Goal: Navigation & Orientation: Understand site structure

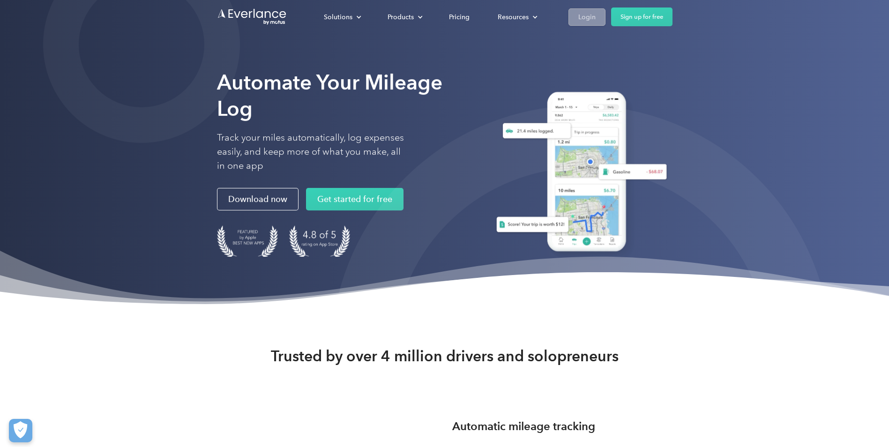
click at [588, 15] on div "Login" at bounding box center [586, 17] width 17 height 12
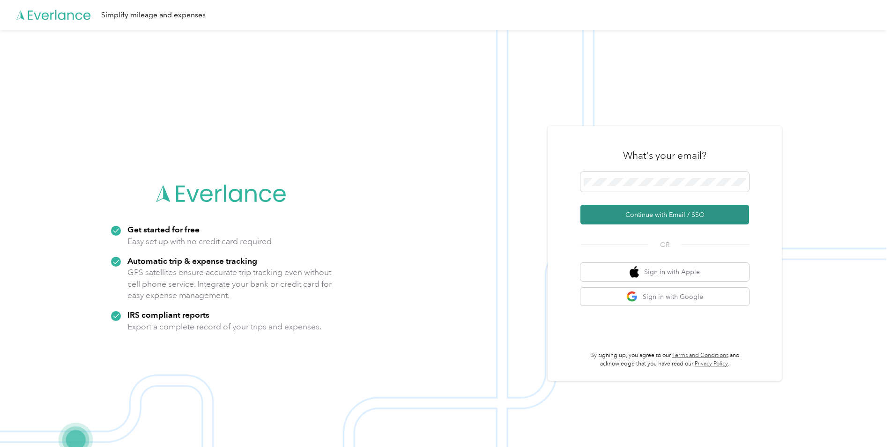
click at [625, 207] on button "Continue with Email / SSO" at bounding box center [664, 215] width 169 height 20
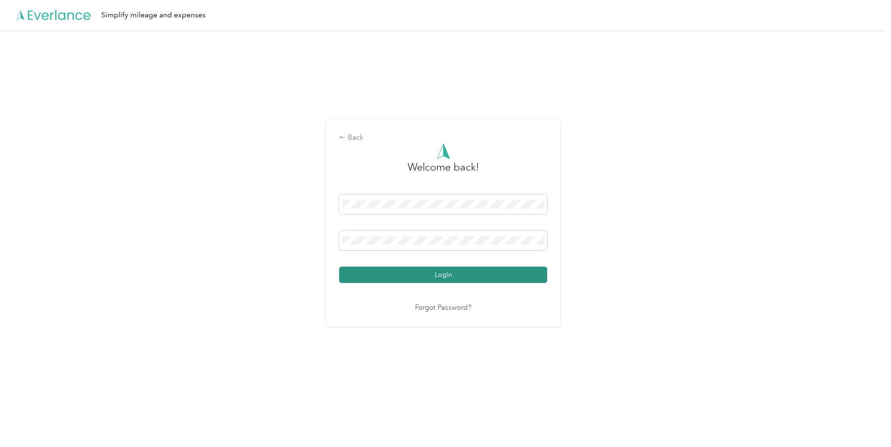
click at [507, 273] on button "Login" at bounding box center [443, 275] width 208 height 16
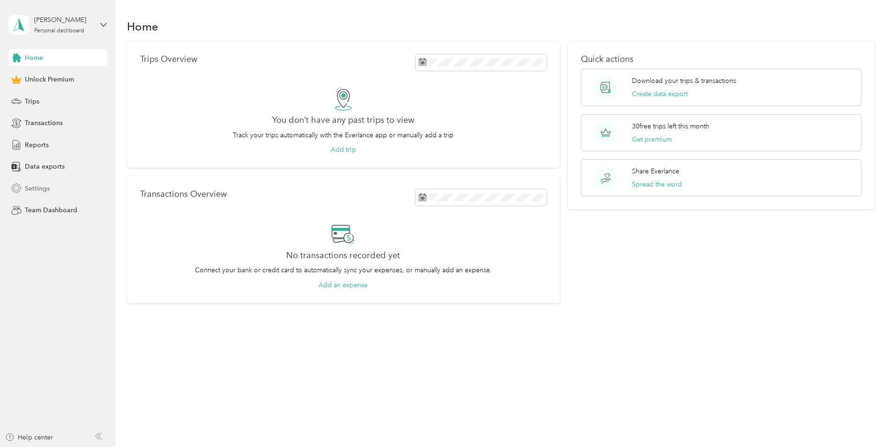
click at [83, 189] on div "Settings" at bounding box center [57, 188] width 98 height 17
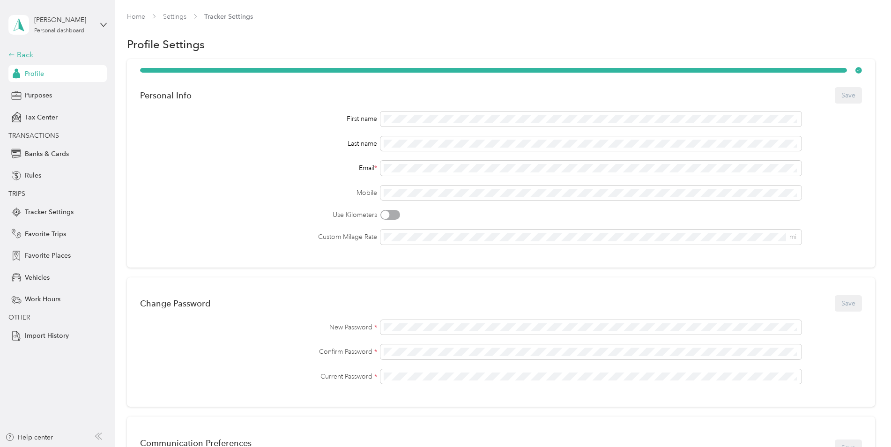
click at [29, 53] on div "Back" at bounding box center [55, 54] width 94 height 11
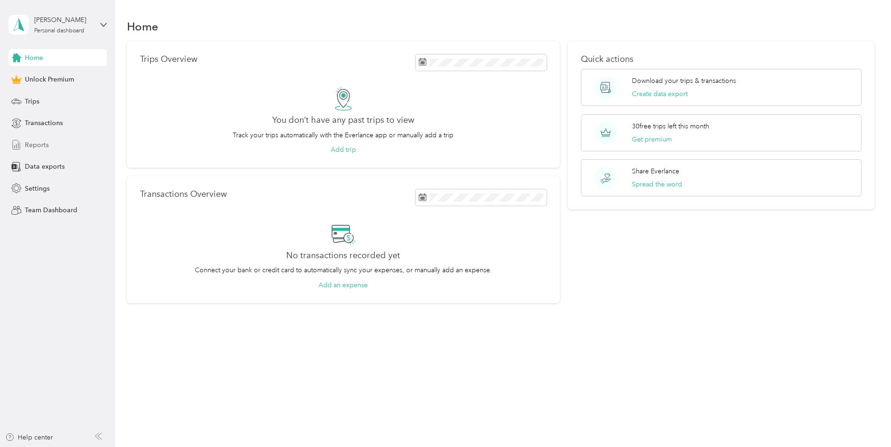
click at [72, 139] on div "Reports" at bounding box center [57, 144] width 98 height 17
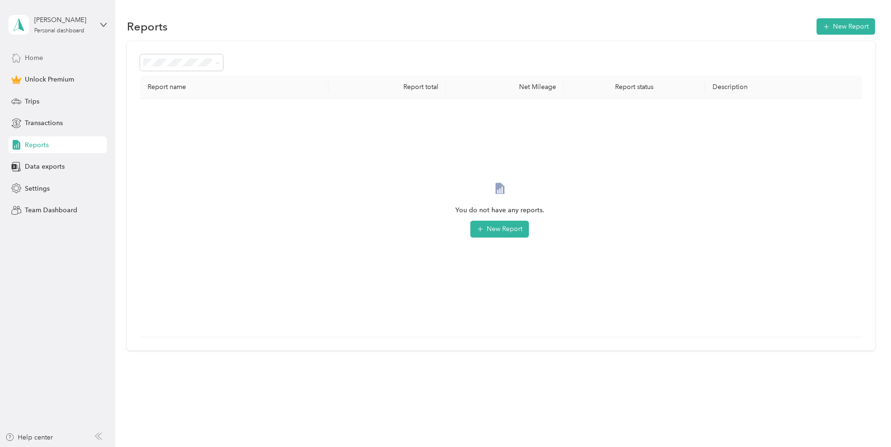
click at [36, 58] on span "Home" at bounding box center [34, 58] width 18 height 10
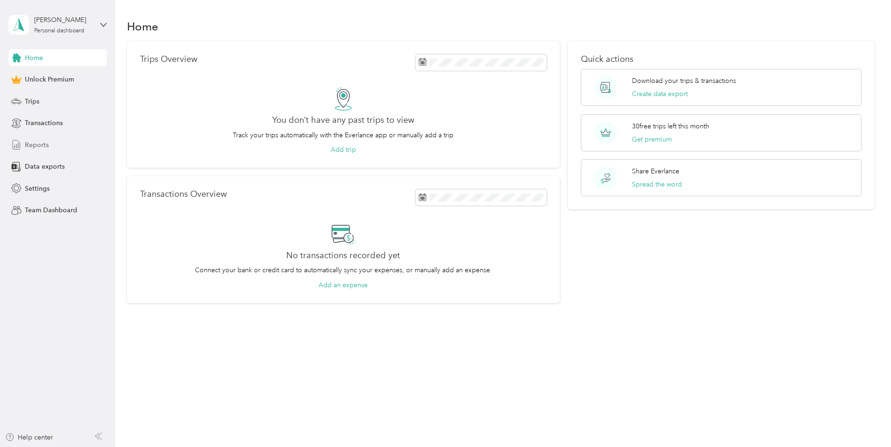
click at [62, 148] on div "Reports" at bounding box center [57, 144] width 98 height 17
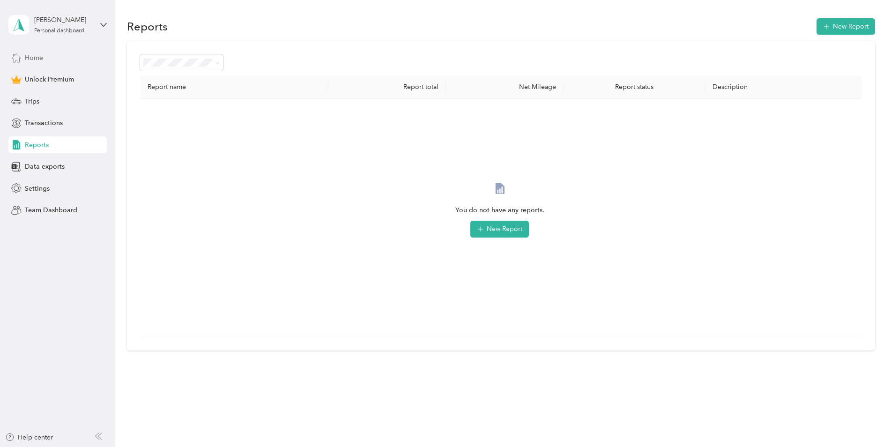
click at [45, 58] on div "Home" at bounding box center [57, 57] width 98 height 17
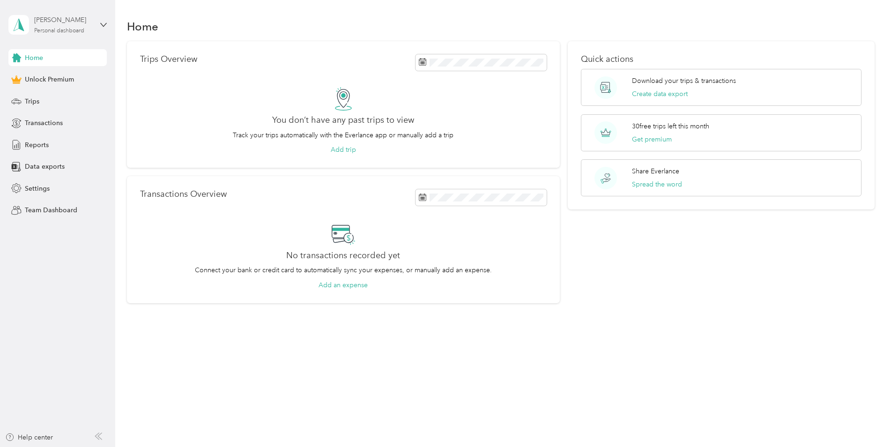
click at [43, 26] on div "[PERSON_NAME] Personal dashboard" at bounding box center [63, 24] width 59 height 19
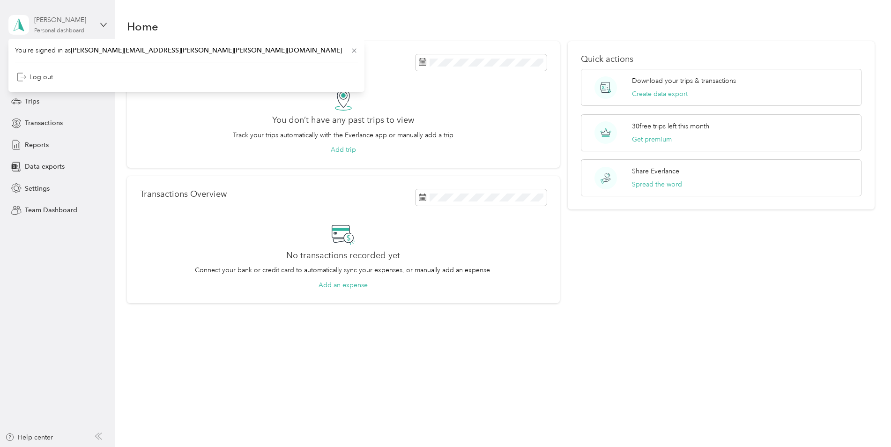
click at [53, 18] on div "[PERSON_NAME]" at bounding box center [63, 20] width 59 height 10
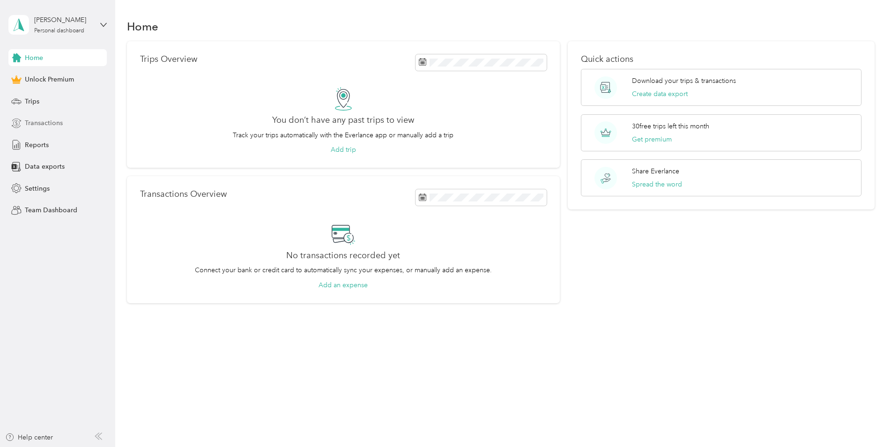
click at [62, 131] on div "Transactions" at bounding box center [57, 123] width 98 height 17
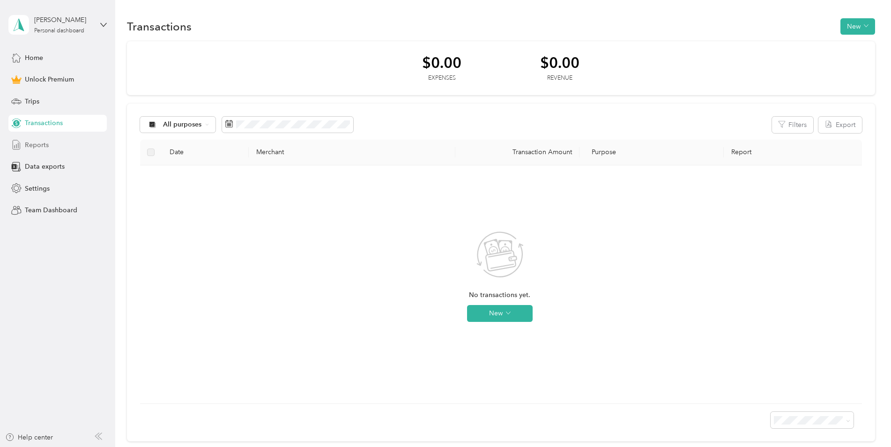
click at [62, 148] on div "Reports" at bounding box center [57, 144] width 98 height 17
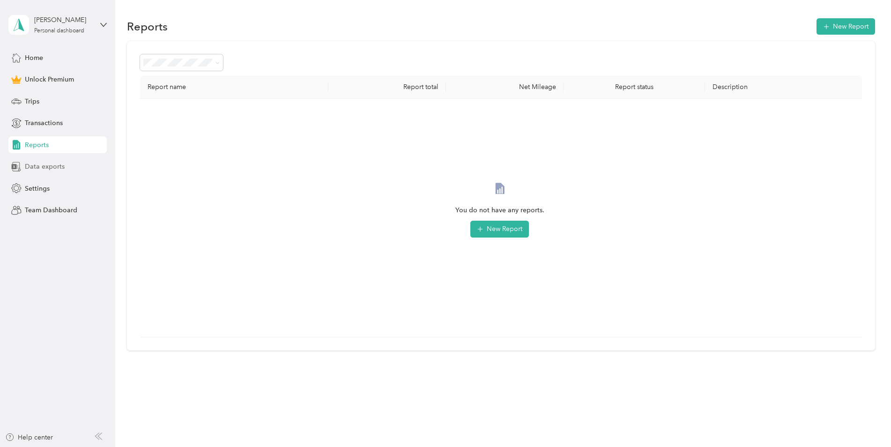
drag, startPoint x: 67, startPoint y: 174, endPoint x: 64, endPoint y: 170, distance: 5.3
click at [67, 173] on div "Data exports" at bounding box center [57, 166] width 98 height 17
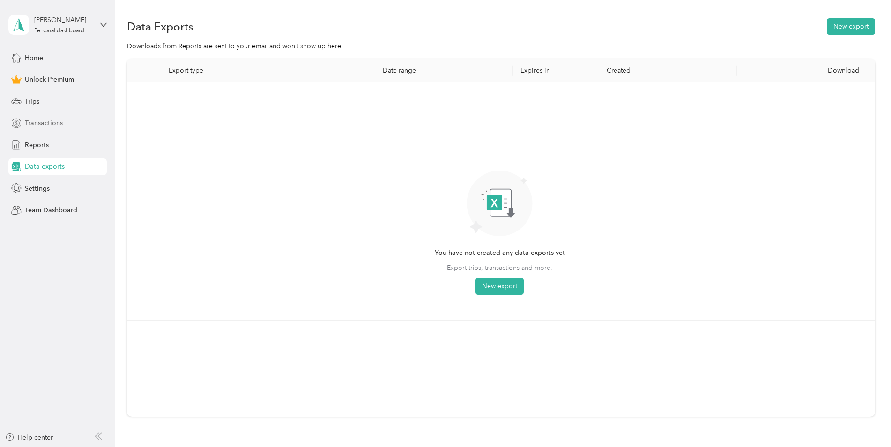
click at [59, 120] on span "Transactions" at bounding box center [44, 123] width 38 height 10
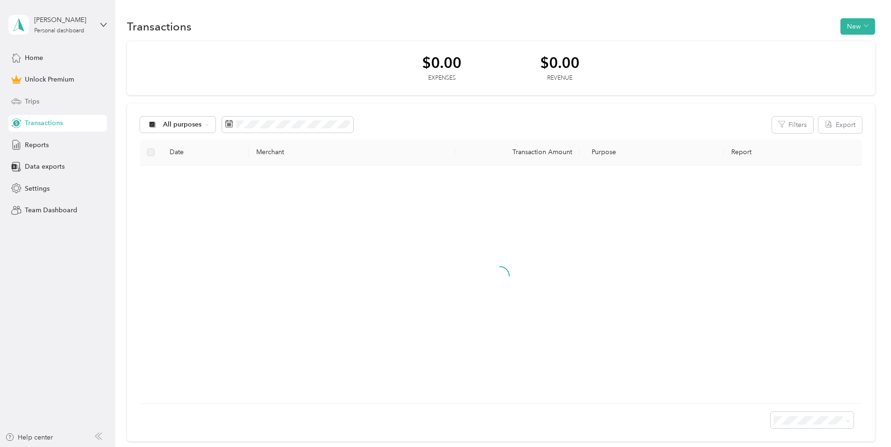
click at [57, 96] on div "Trips" at bounding box center [57, 101] width 98 height 17
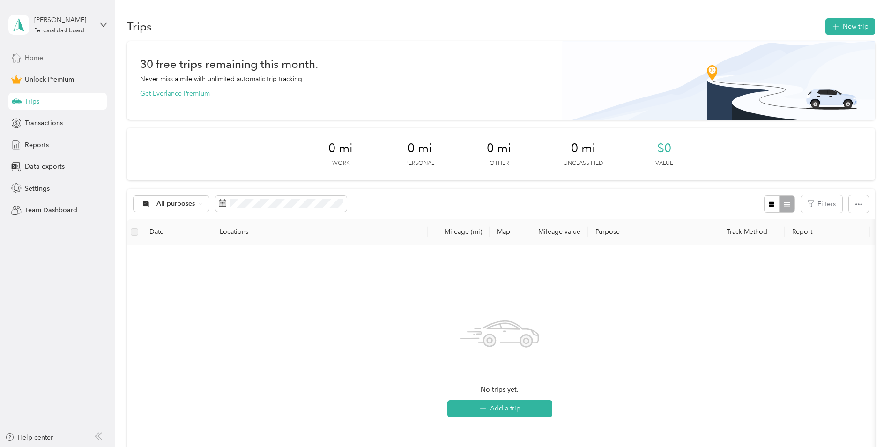
click at [64, 56] on div "Home" at bounding box center [57, 57] width 98 height 17
